Goal: Navigation & Orientation: Find specific page/section

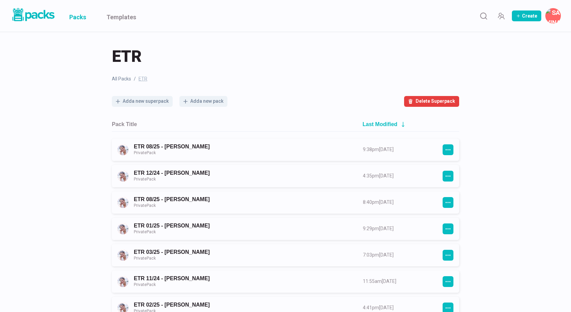
scroll to position [348, 0]
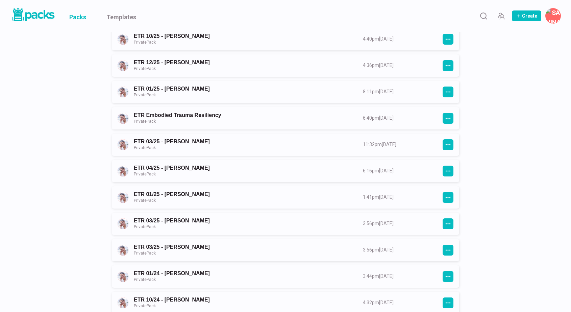
click at [82, 14] on link "Packs" at bounding box center [77, 16] width 17 height 32
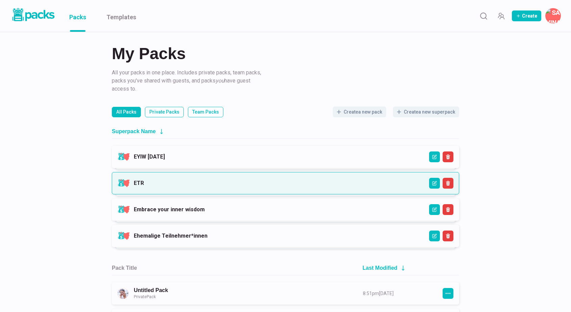
click at [144, 180] on link "ETR" at bounding box center [139, 183] width 10 height 6
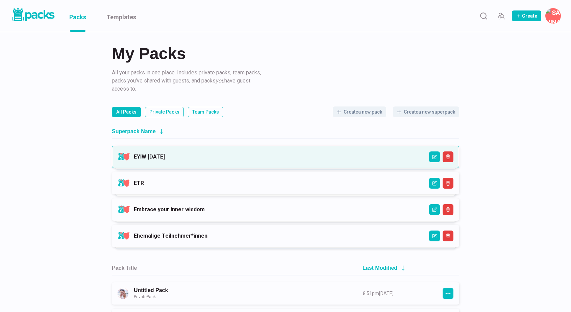
click at [165, 160] on link "EYIW [DATE]" at bounding box center [149, 156] width 31 height 6
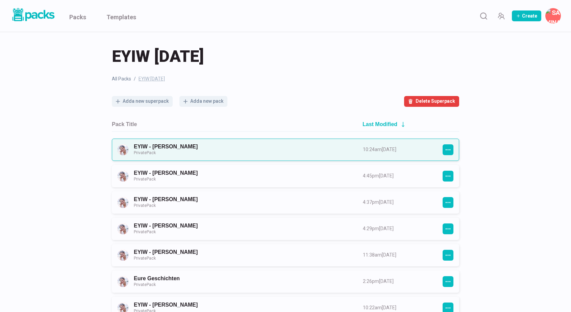
click at [239, 146] on link "EYIW - [PERSON_NAME] Private Pack" at bounding box center [242, 149] width 217 height 12
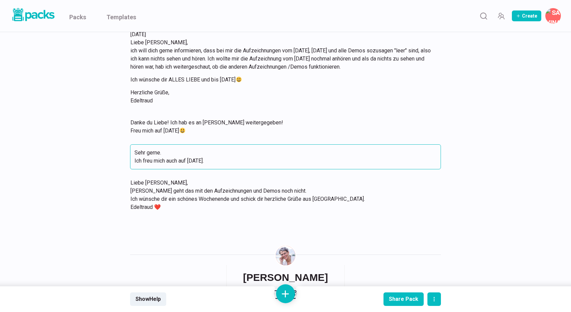
scroll to position [3254, 0]
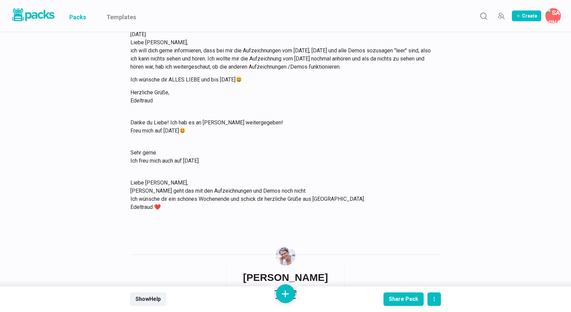
click at [82, 18] on link "Packs" at bounding box center [77, 16] width 17 height 32
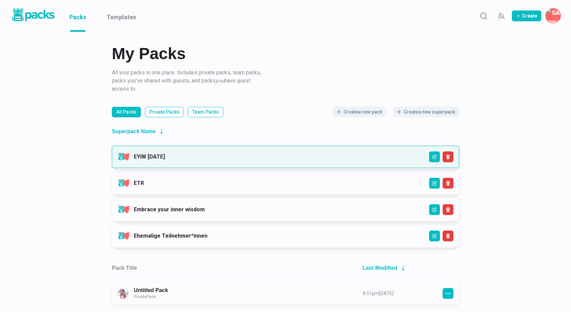
click at [165, 160] on link "EYIW [DATE]" at bounding box center [149, 156] width 31 height 6
